Goal: Task Accomplishment & Management: Use online tool/utility

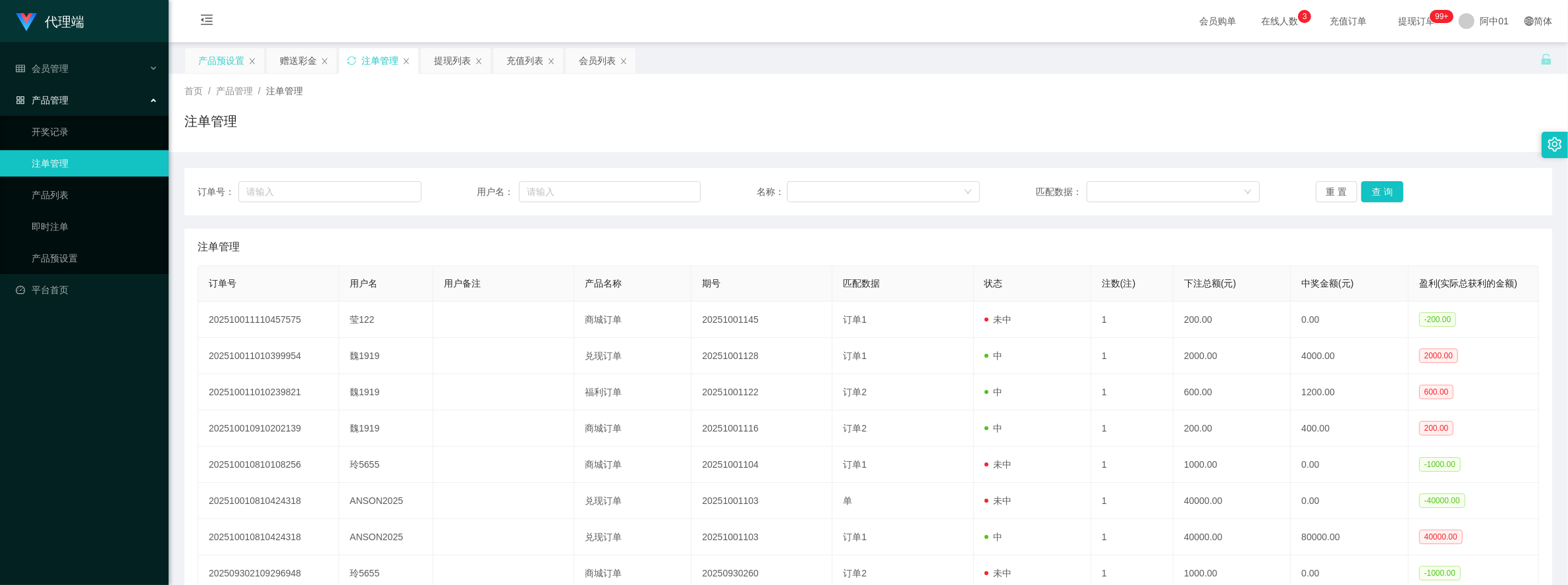
click at [226, 60] on div "产品预设置" at bounding box center [221, 60] width 46 height 25
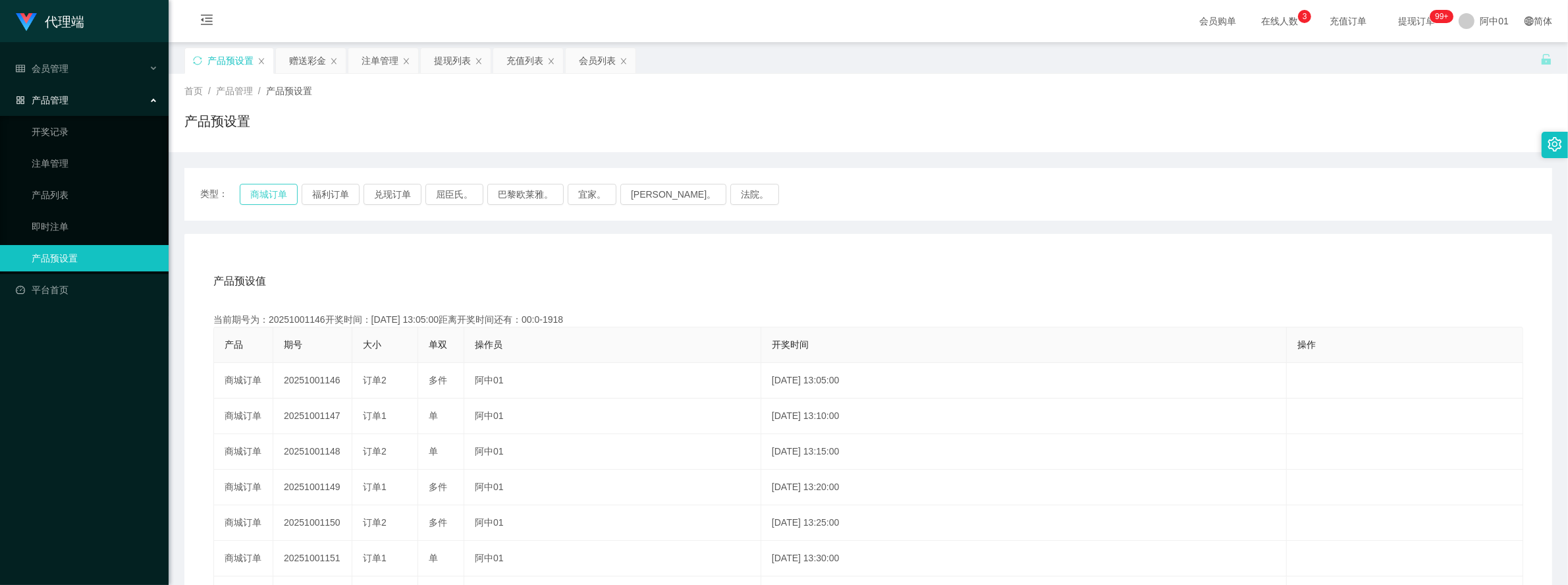
click at [278, 185] on button "商城订单" at bounding box center [268, 194] width 58 height 21
click at [332, 199] on button "福利订单" at bounding box center [331, 194] width 58 height 21
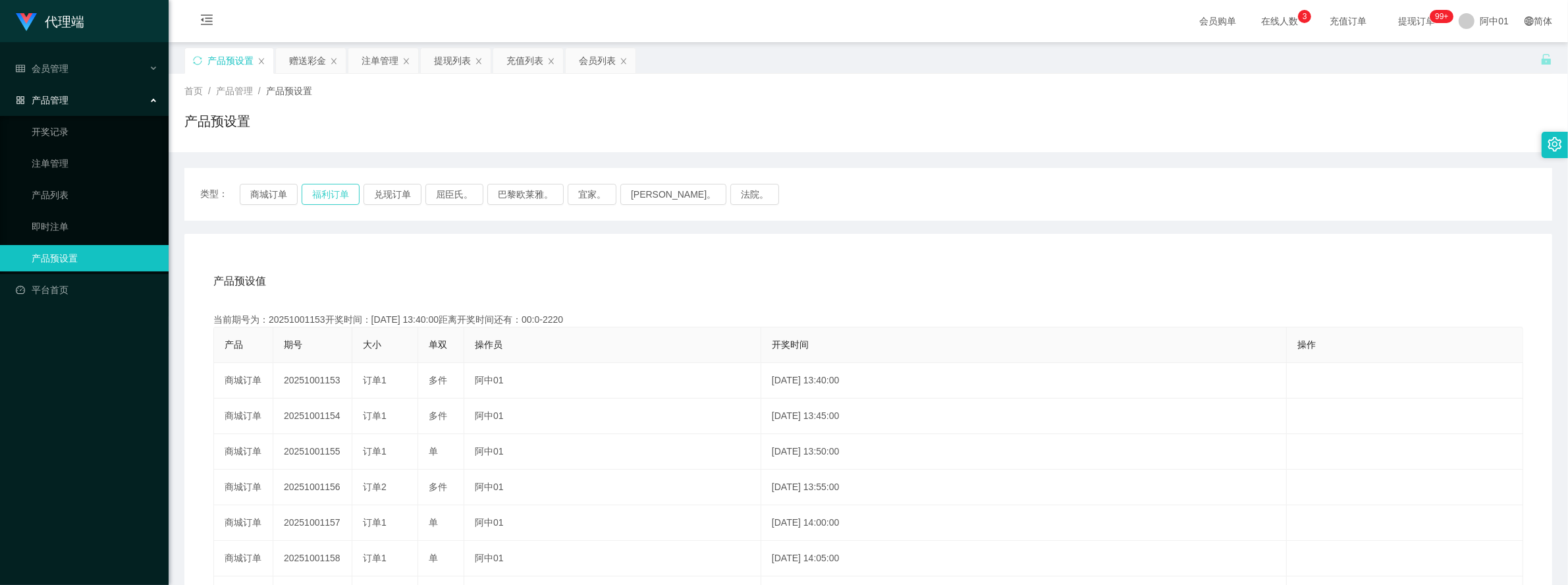
click at [332, 199] on button "福利订单" at bounding box center [331, 194] width 58 height 21
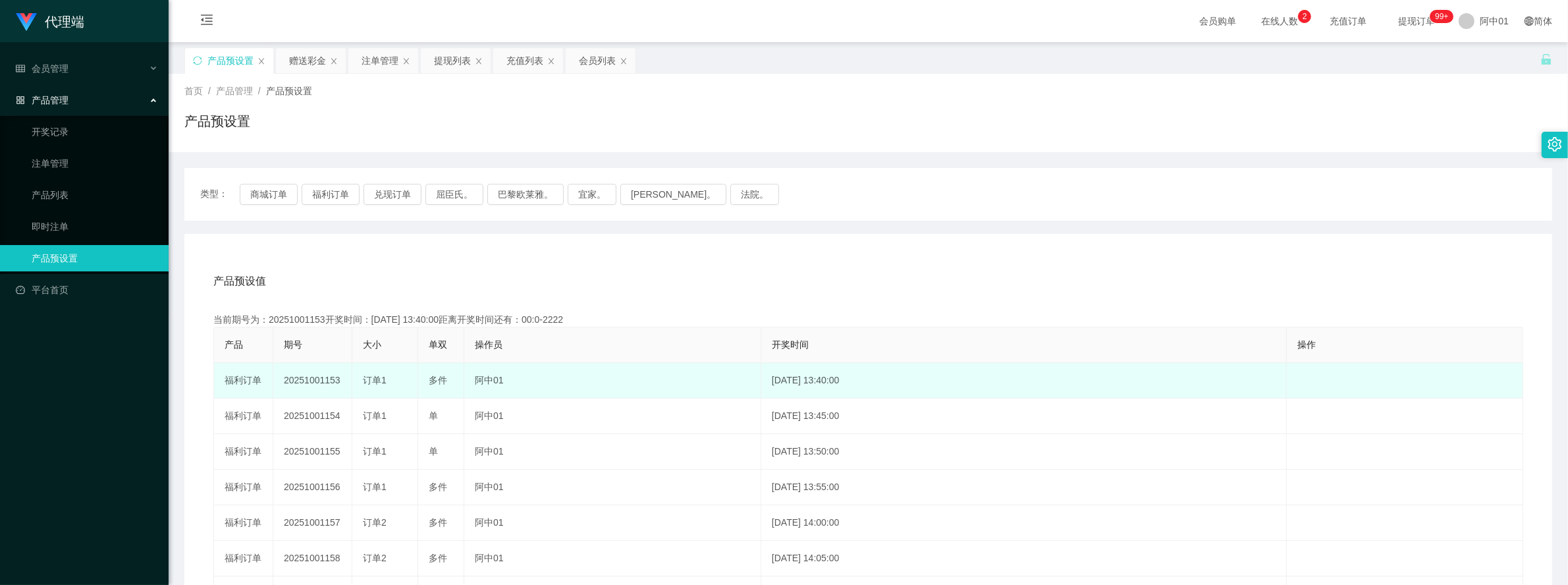
click at [321, 379] on td "20251001153" at bounding box center [313, 380] width 79 height 36
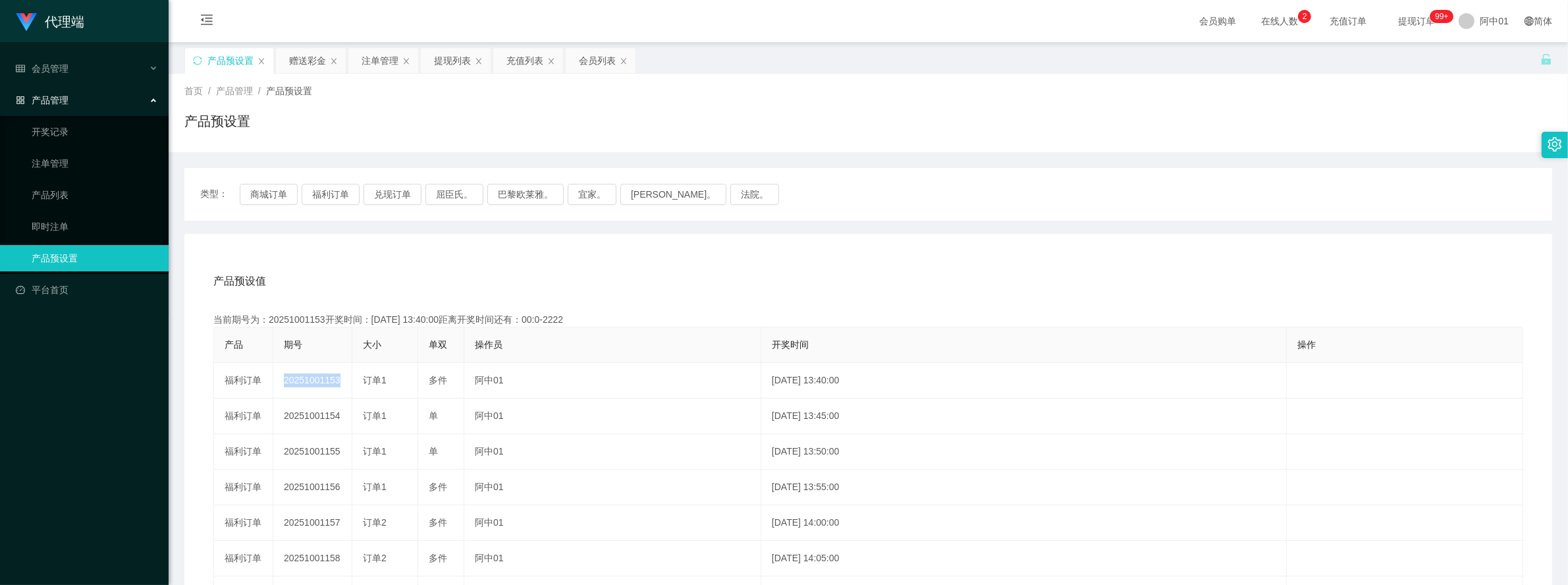
copy td "20251001153"
click at [344, 198] on button "福利订单" at bounding box center [331, 194] width 58 height 21
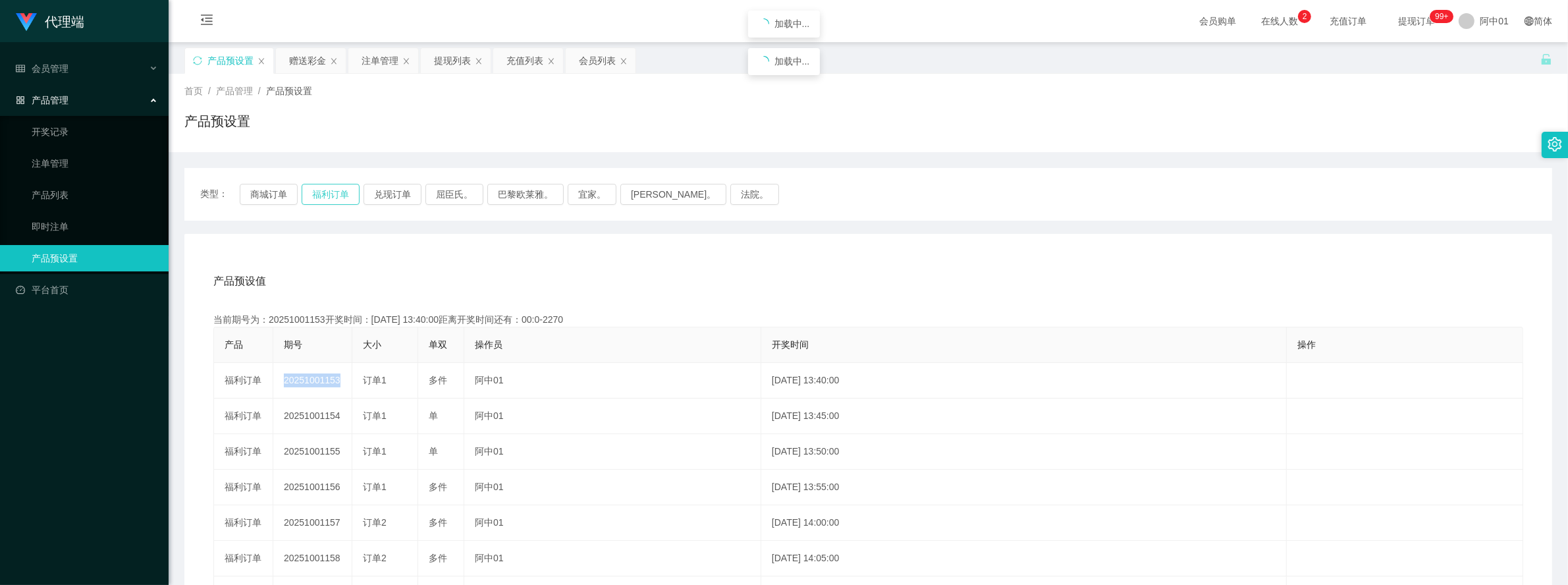
click at [344, 198] on button "福利订单" at bounding box center [331, 194] width 58 height 21
drag, startPoint x: 372, startPoint y: 60, endPoint x: 450, endPoint y: 68, distance: 78.4
click at [373, 60] on div "注单管理" at bounding box center [379, 60] width 37 height 25
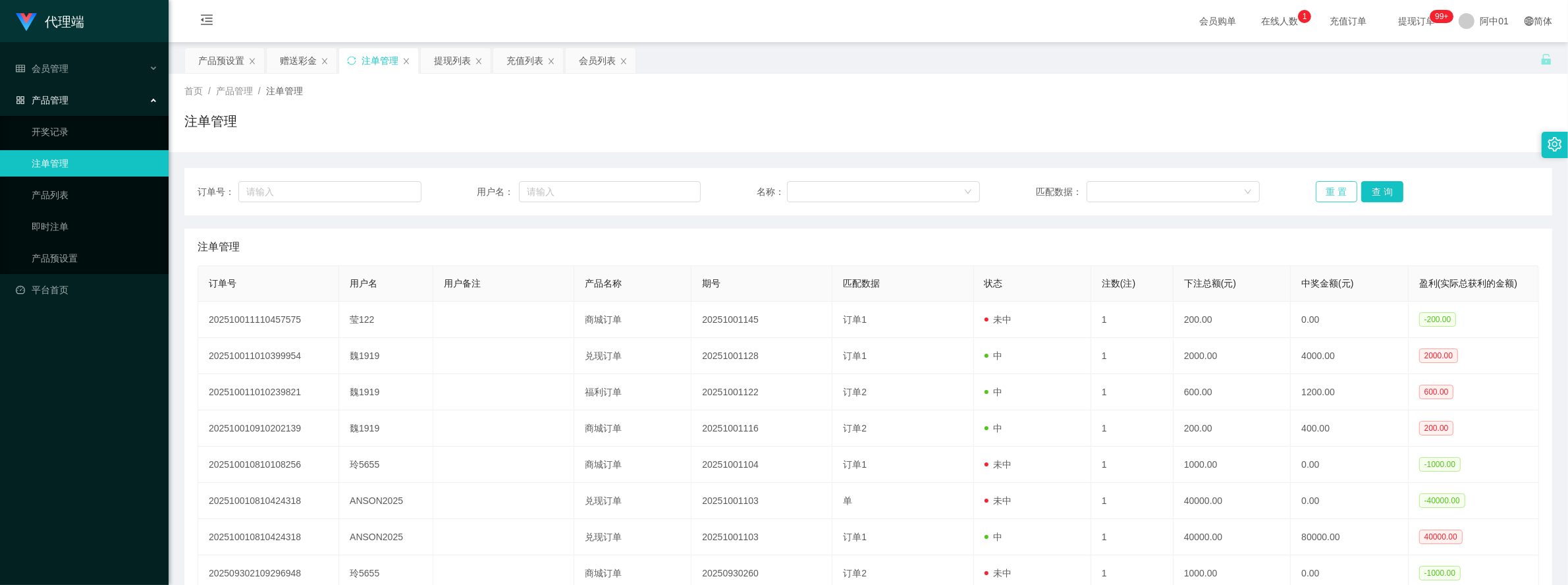
click at [1343, 185] on button "重 置" at bounding box center [1337, 191] width 42 height 21
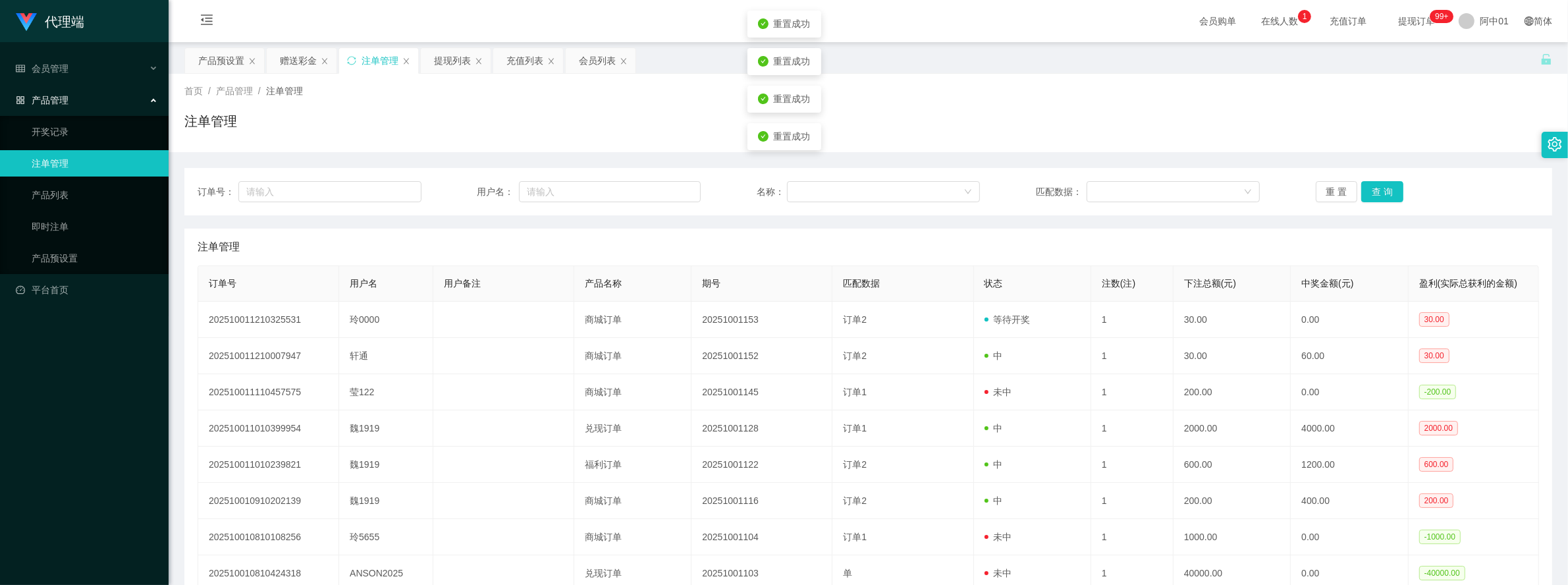
click at [1161, 142] on div "首页 / 产品管理 / 注单管理 / 注单管理" at bounding box center [869, 112] width 1400 height 78
click at [1320, 195] on button "重 置" at bounding box center [1337, 191] width 42 height 21
drag, startPoint x: 1309, startPoint y: 187, endPoint x: 1318, endPoint y: 187, distance: 9.0
click at [1316, 187] on button "重 置" at bounding box center [1337, 191] width 42 height 21
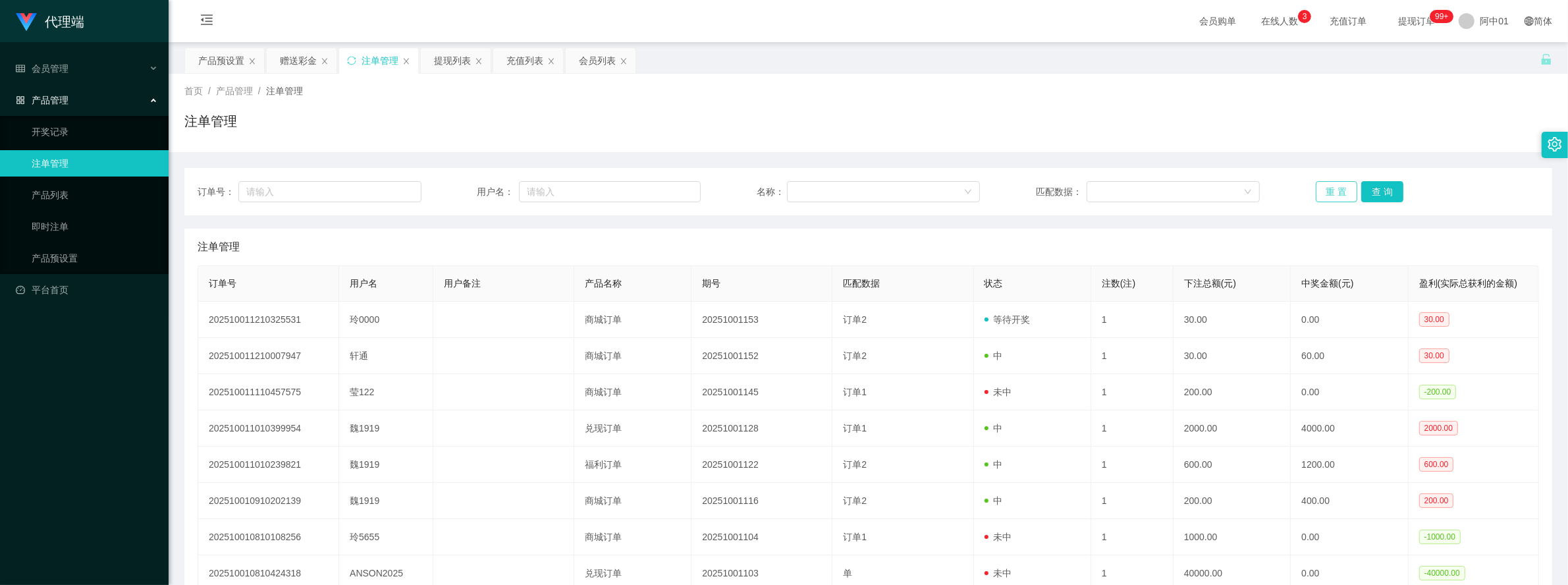
click at [1318, 187] on button "重 置" at bounding box center [1337, 191] width 42 height 21
click at [1332, 196] on button "重 置" at bounding box center [1337, 191] width 42 height 21
click at [1322, 199] on button "重 置" at bounding box center [1337, 191] width 42 height 21
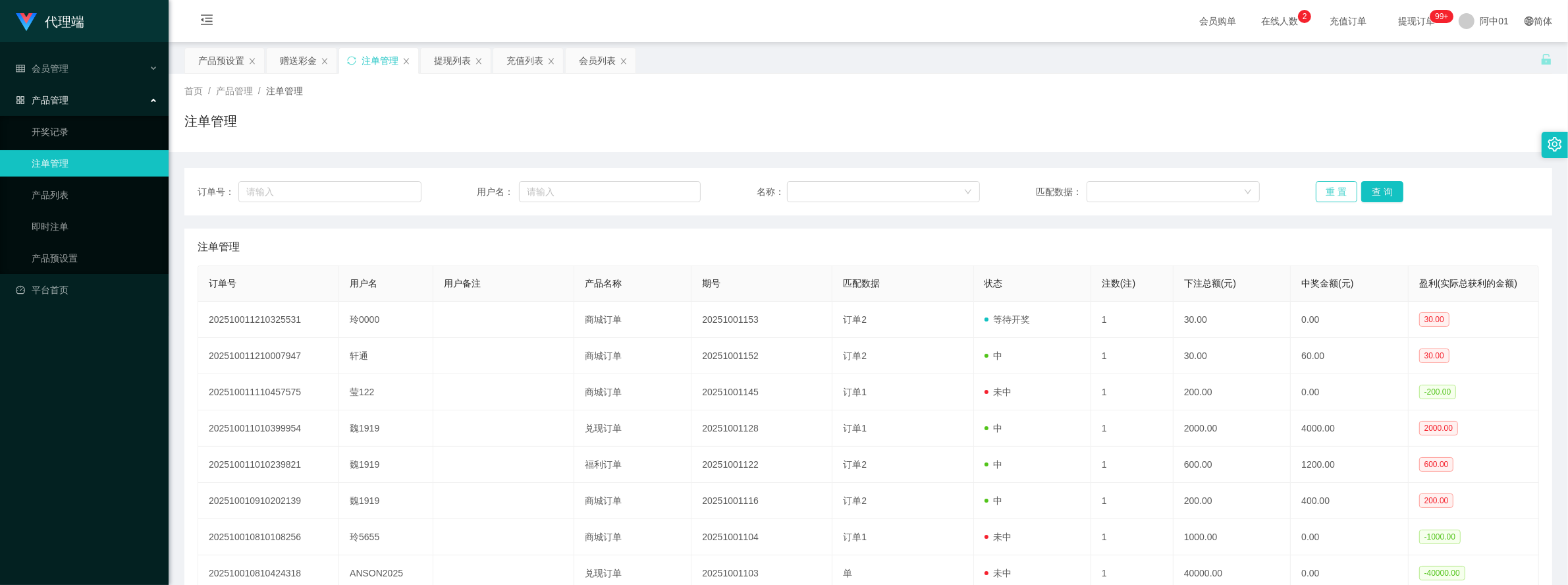
click at [1319, 197] on button "重 置" at bounding box center [1337, 191] width 42 height 21
click at [1331, 193] on button "重 置" at bounding box center [1337, 191] width 42 height 21
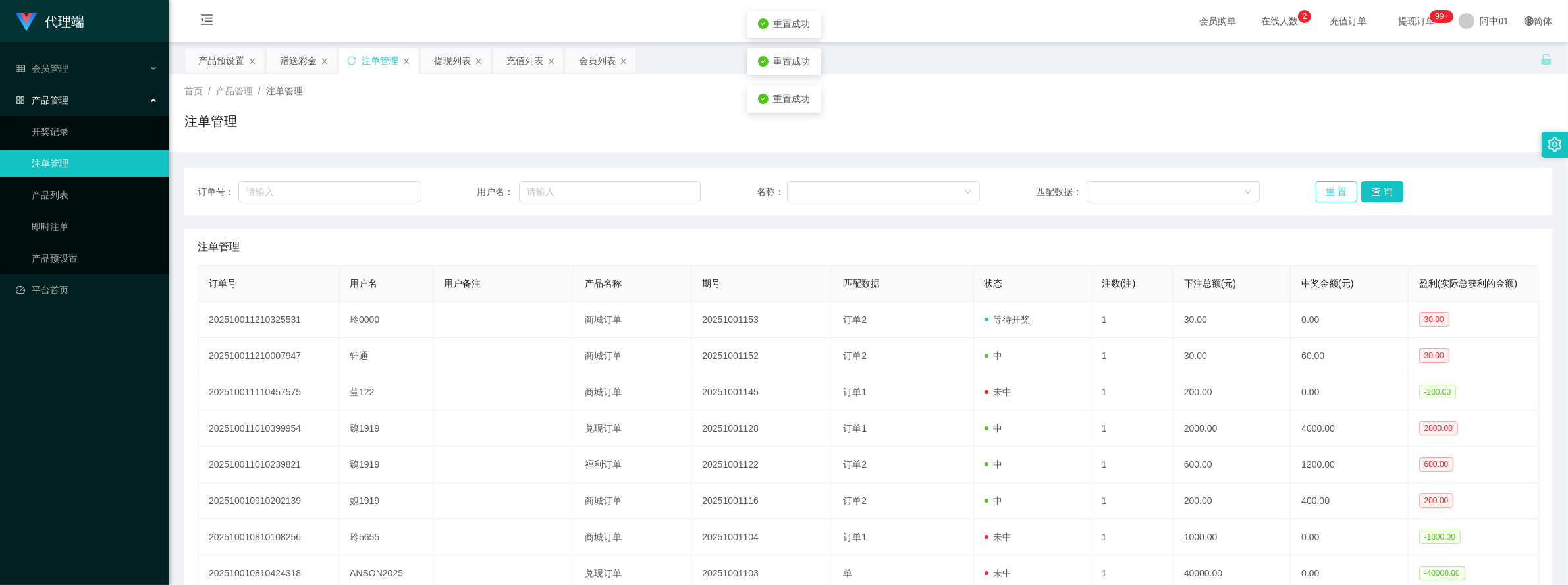
click at [1331, 193] on button "重 置" at bounding box center [1337, 191] width 42 height 21
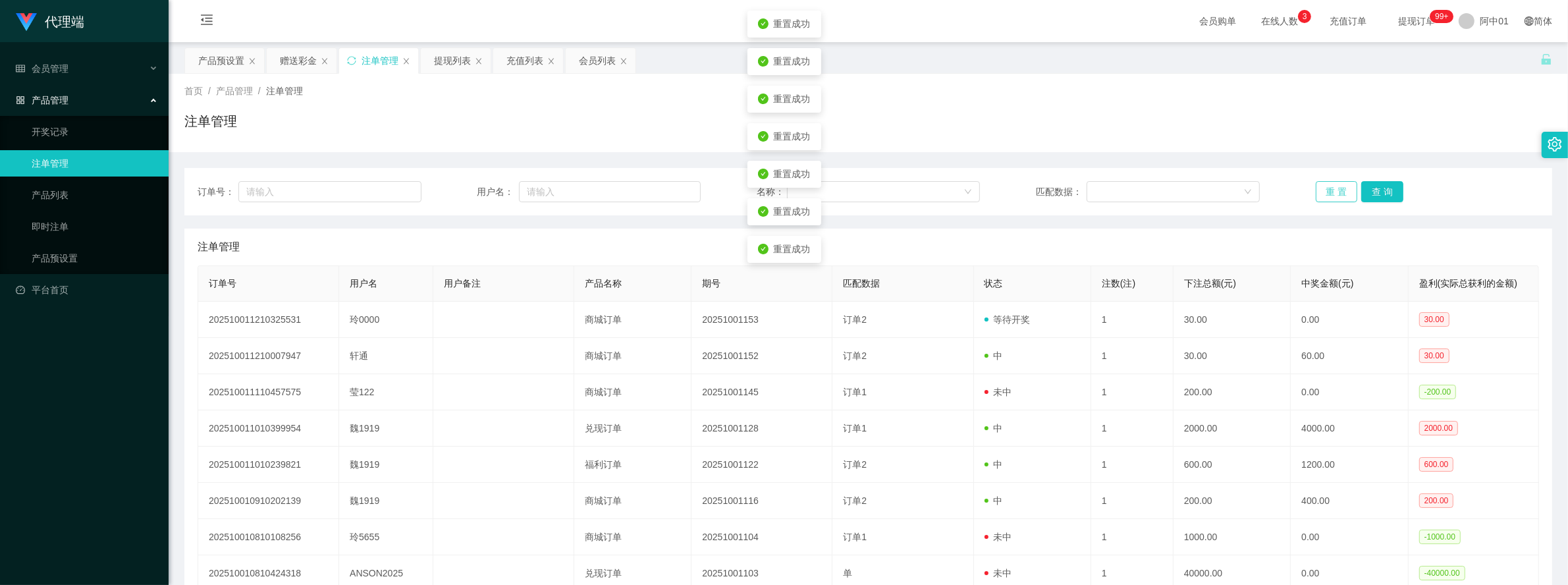
click at [1331, 193] on button "重 置" at bounding box center [1337, 191] width 42 height 21
click at [1337, 192] on button "重 置" at bounding box center [1337, 191] width 42 height 21
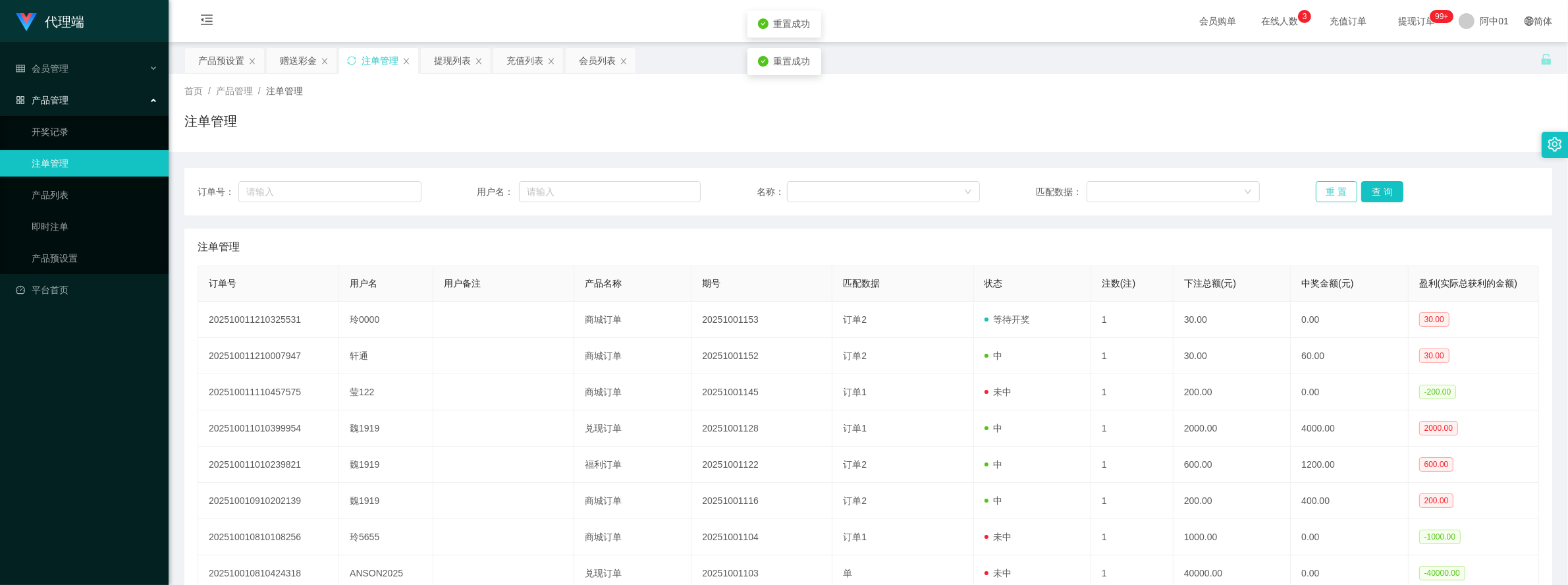
click at [1337, 192] on button "重 置" at bounding box center [1337, 191] width 42 height 21
click at [1319, 187] on button "重 置" at bounding box center [1337, 191] width 42 height 21
click at [1321, 187] on button "重 置" at bounding box center [1337, 191] width 42 height 21
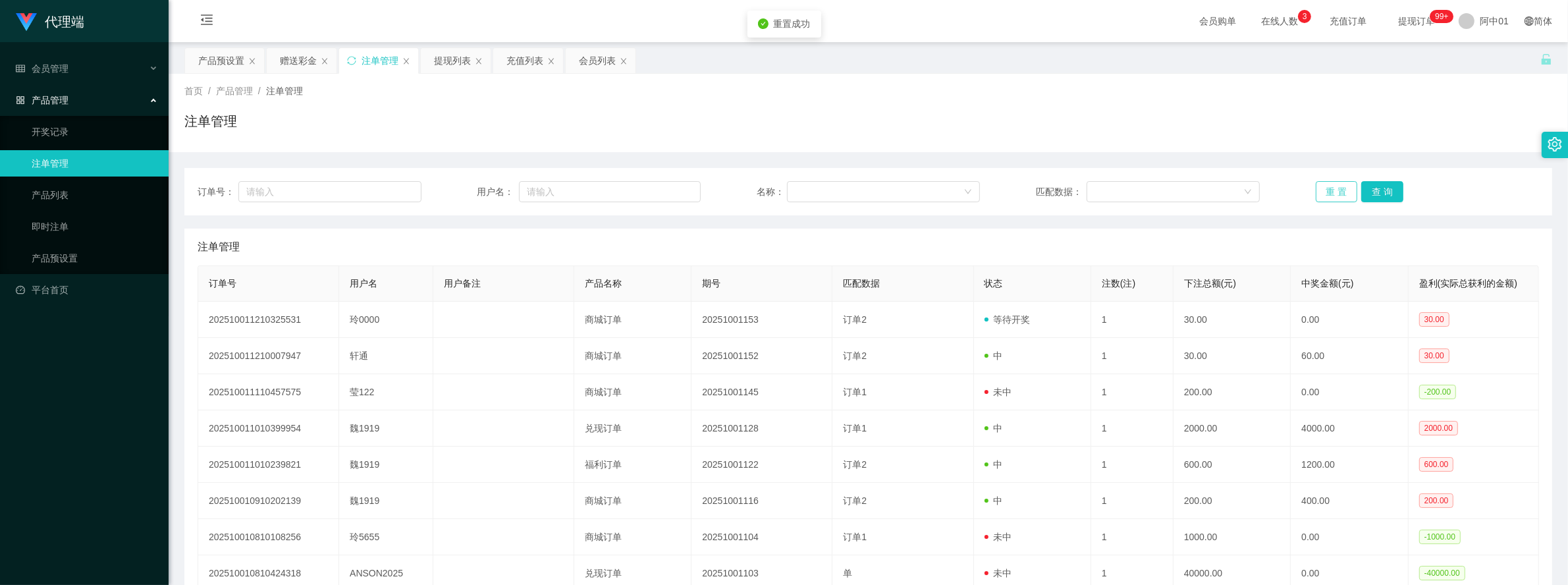
click at [1321, 187] on button "重 置" at bounding box center [1337, 191] width 42 height 21
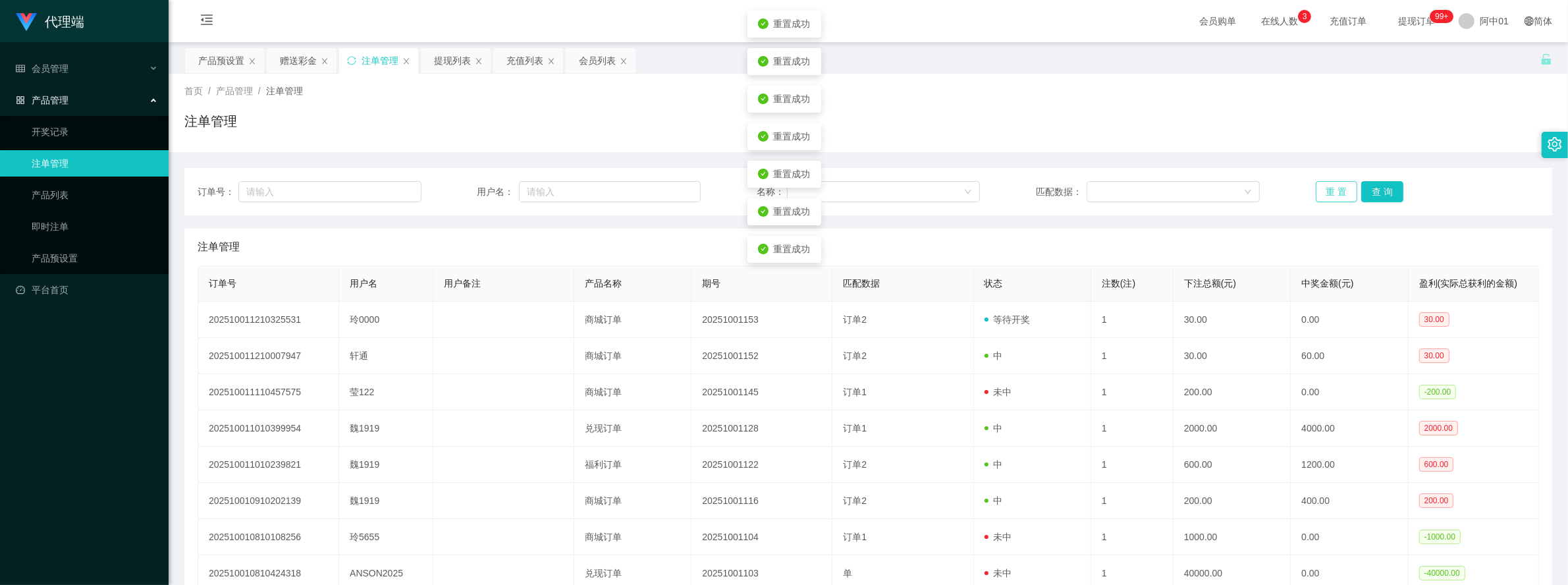
click at [1321, 187] on button "重 置" at bounding box center [1337, 191] width 42 height 21
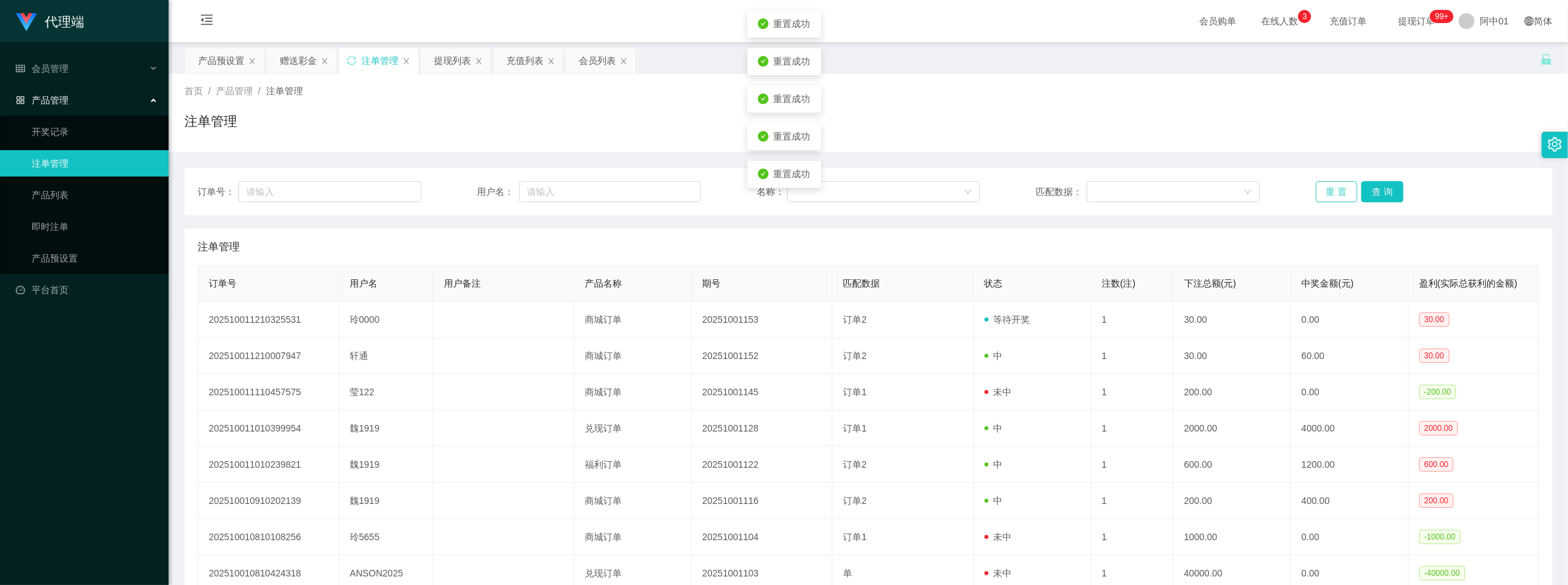
click at [1325, 193] on button "重 置" at bounding box center [1337, 191] width 42 height 21
click at [311, 64] on div "赠送彩金" at bounding box center [298, 60] width 37 height 25
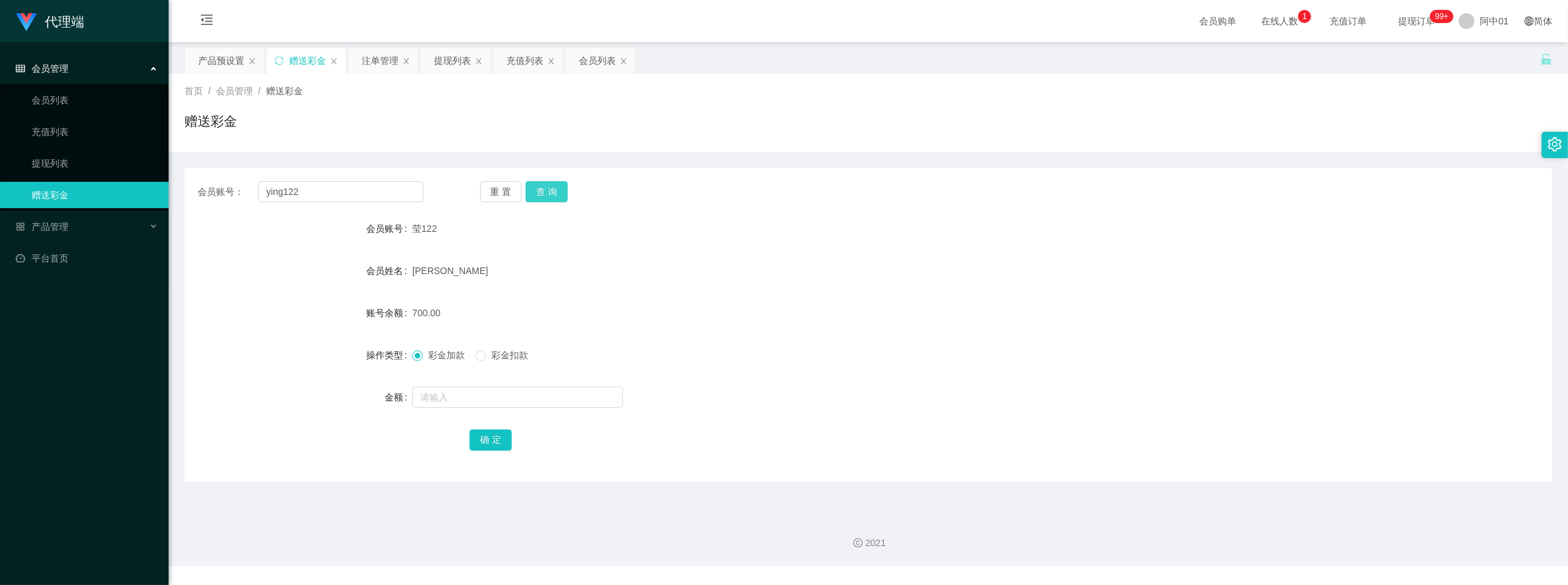
click at [535, 190] on button "查 询" at bounding box center [546, 191] width 42 height 21
click at [510, 388] on input "text" at bounding box center [517, 396] width 211 height 21
type input "600"
click at [554, 187] on button "查 询" at bounding box center [546, 191] width 42 height 21
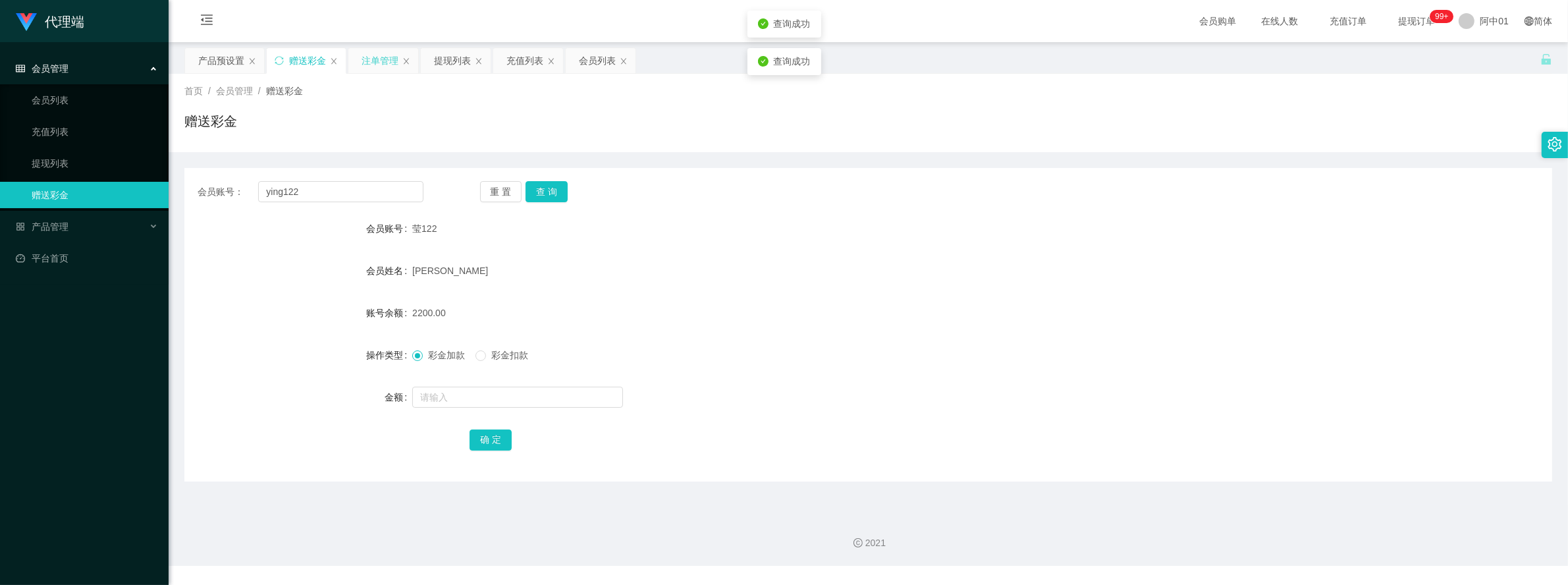
click at [380, 54] on div "注单管理" at bounding box center [379, 60] width 37 height 25
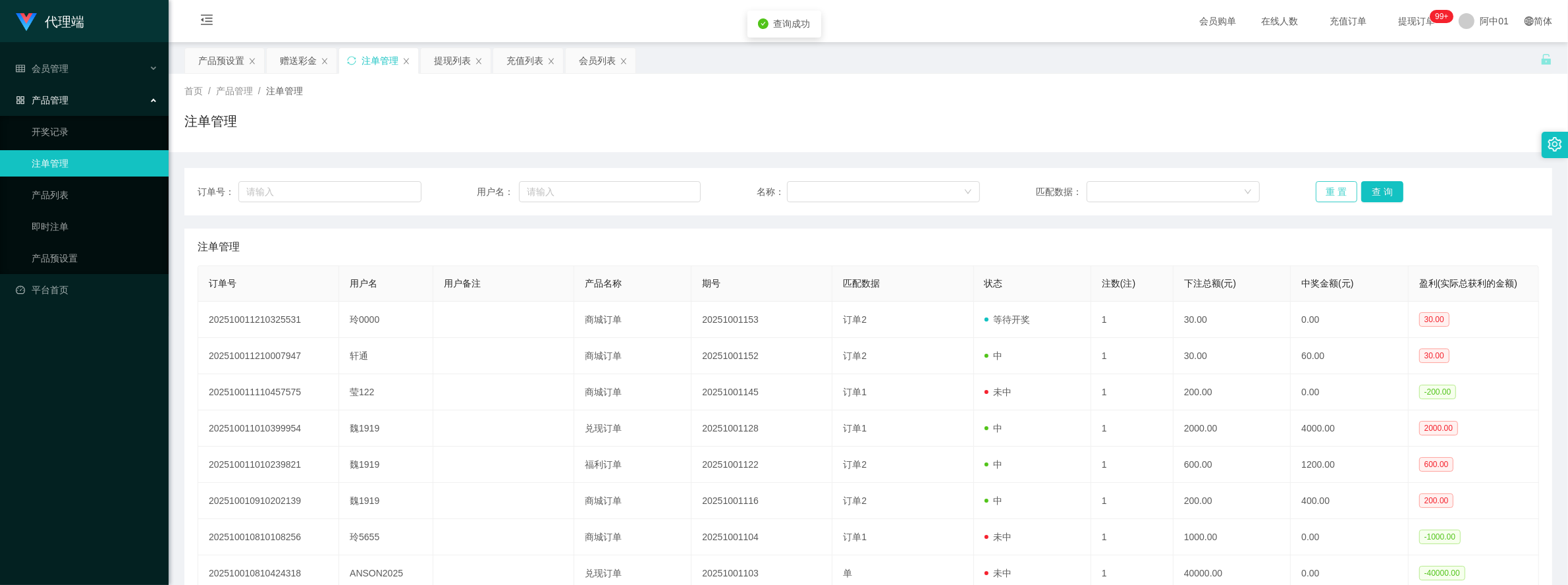
click at [1328, 191] on button "重 置" at bounding box center [1337, 191] width 42 height 21
click at [1328, 189] on button "重 置" at bounding box center [1337, 191] width 42 height 21
click at [210, 68] on div "产品预设置" at bounding box center [221, 60] width 46 height 25
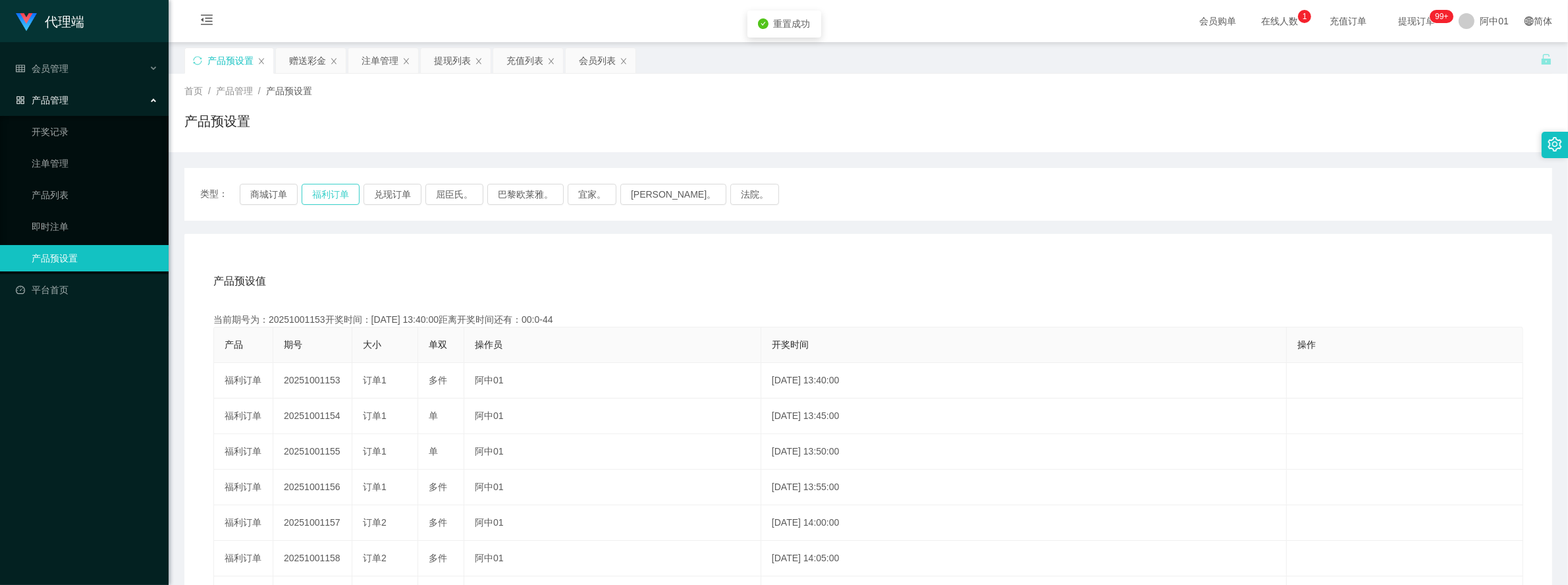
click at [343, 193] on button "福利订单" at bounding box center [331, 194] width 58 height 21
click at [300, 64] on div "赠送彩金" at bounding box center [307, 60] width 37 height 25
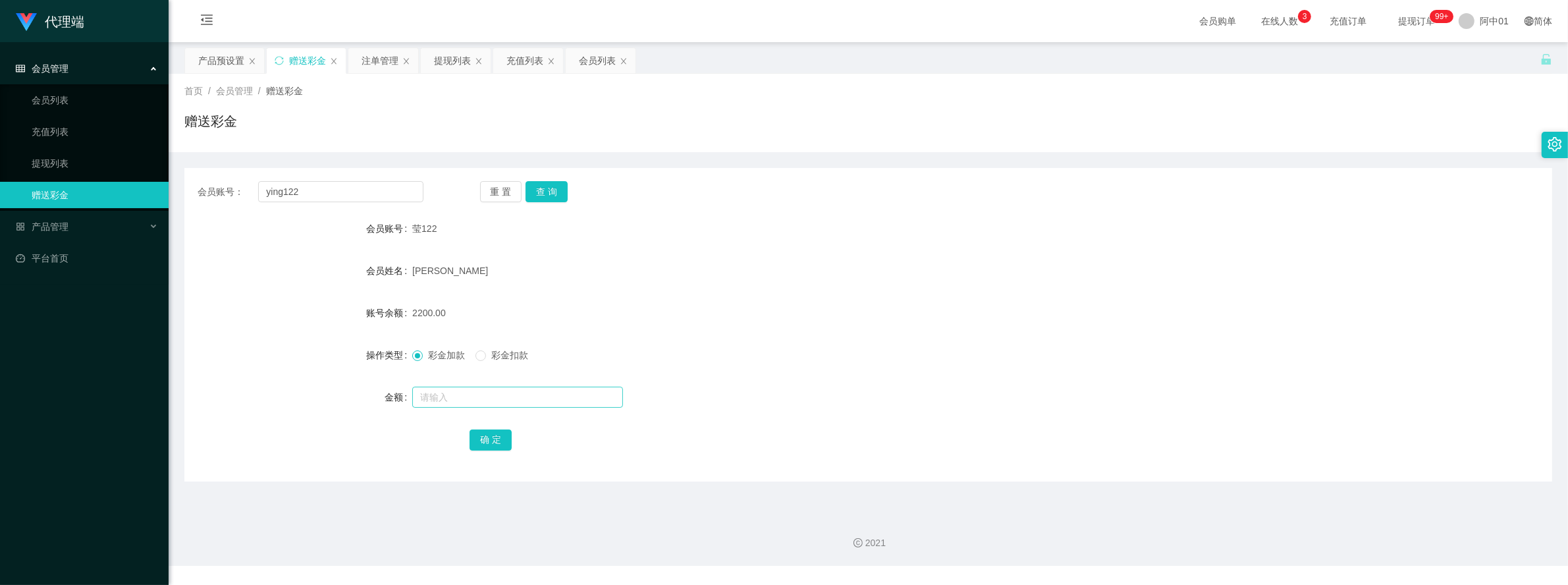
click at [436, 388] on div at bounding box center [811, 397] width 798 height 27
click at [436, 388] on input "text" at bounding box center [517, 396] width 211 height 21
type input "600"
click at [485, 446] on button "确 定" at bounding box center [491, 439] width 42 height 21
click at [943, 392] on div at bounding box center [811, 397] width 798 height 27
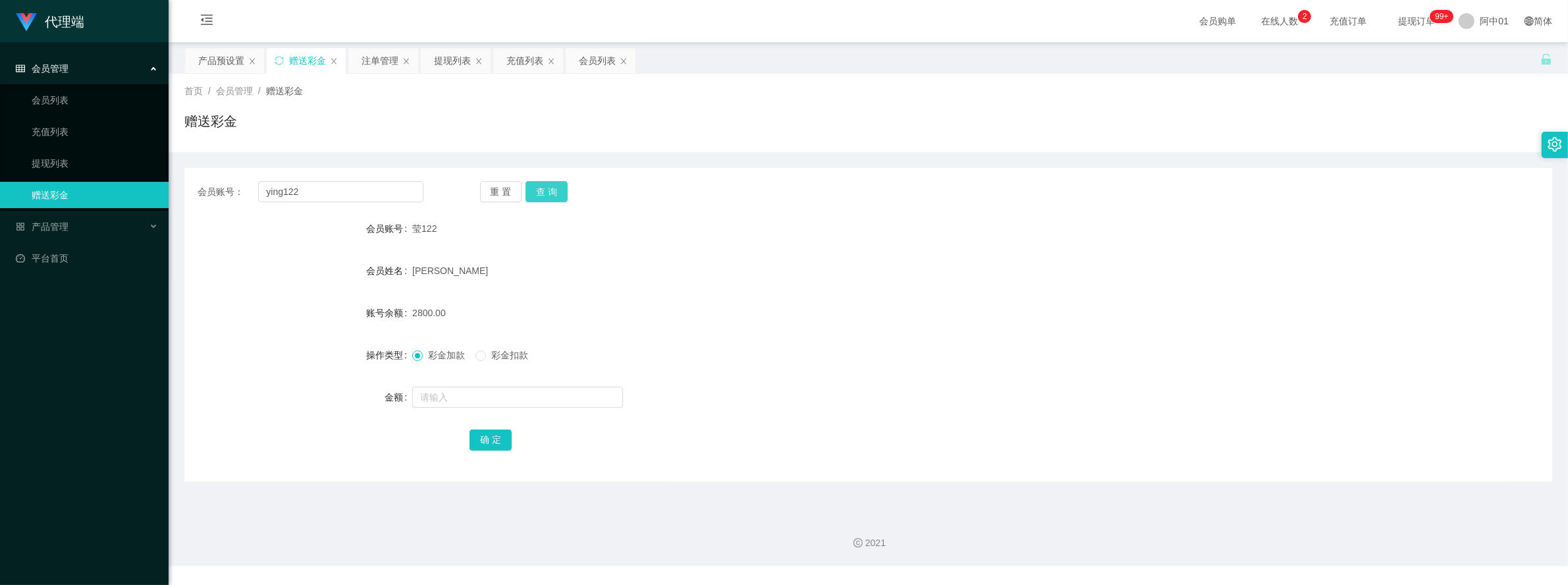
click at [545, 185] on button "查 询" at bounding box center [546, 191] width 42 height 21
click at [373, 62] on div "注单管理" at bounding box center [379, 60] width 37 height 25
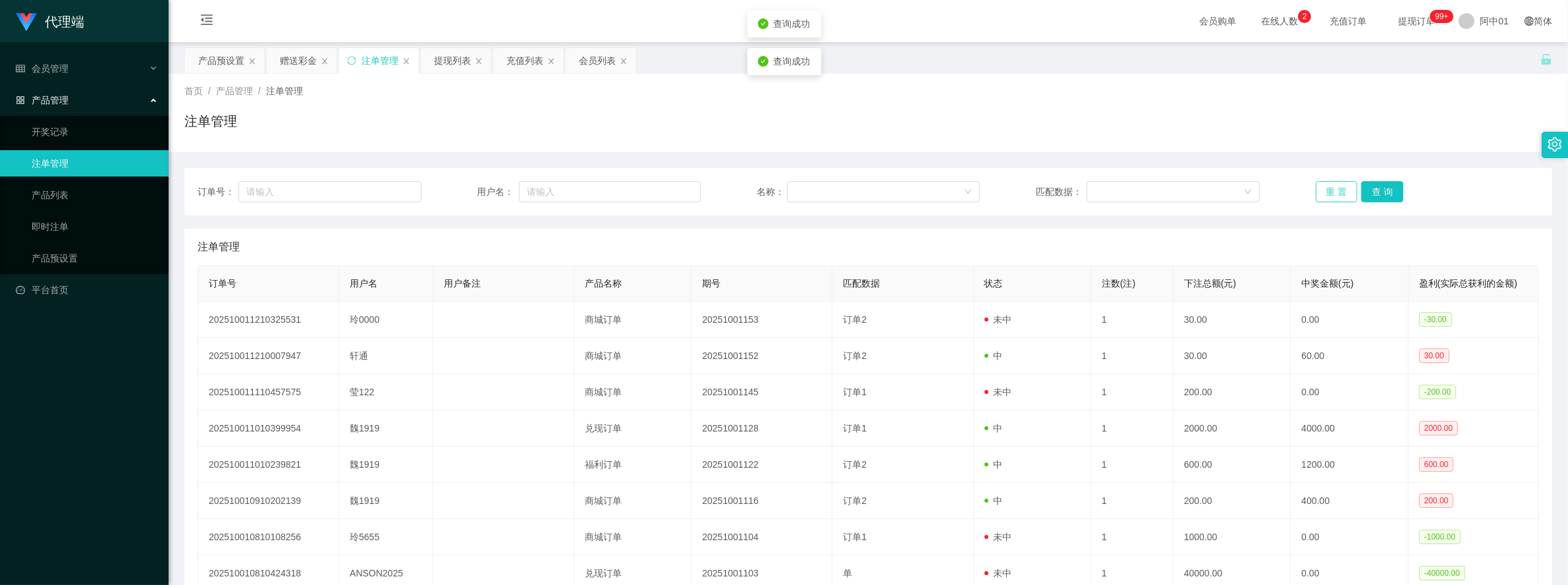
click at [1351, 195] on button "重 置" at bounding box center [1337, 191] width 42 height 21
click at [1326, 191] on button "重 置" at bounding box center [1337, 191] width 42 height 21
